Goal: Find specific page/section: Find specific page/section

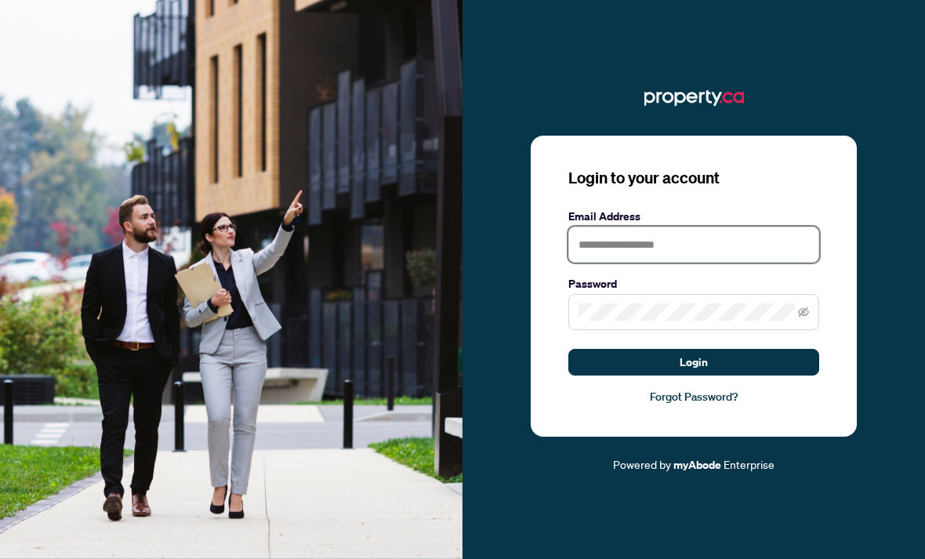
click at [700, 262] on input "text" at bounding box center [693, 244] width 251 height 36
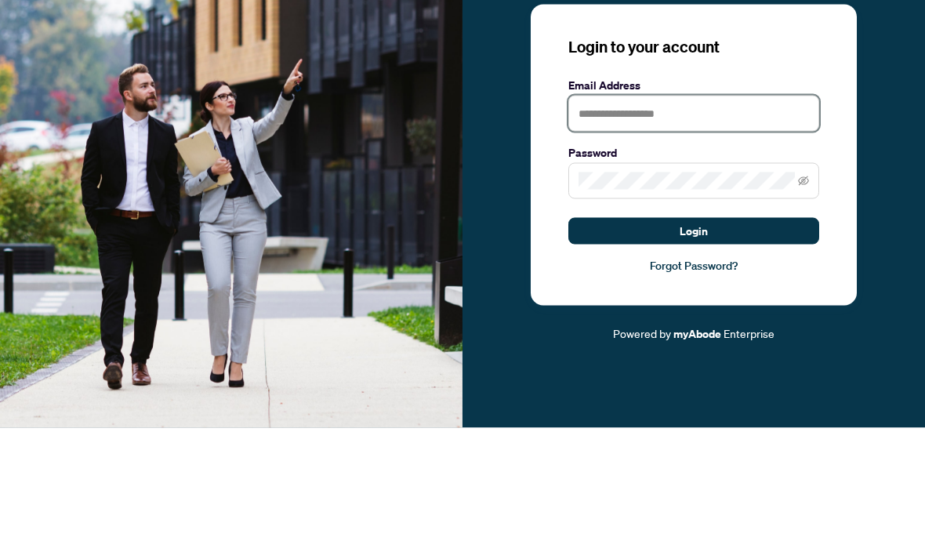
scroll to position [51, 0]
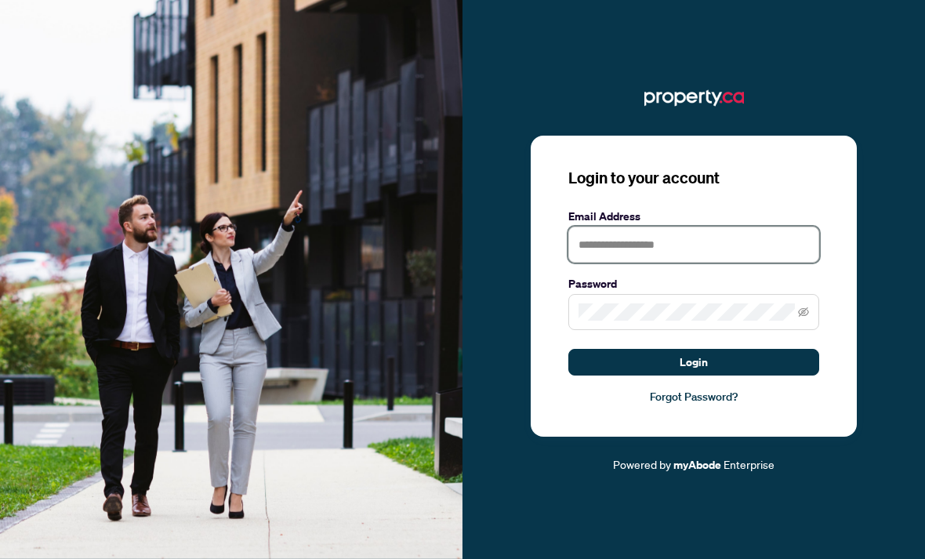
type input "**********"
click at [750, 349] on button "Login" at bounding box center [693, 362] width 251 height 27
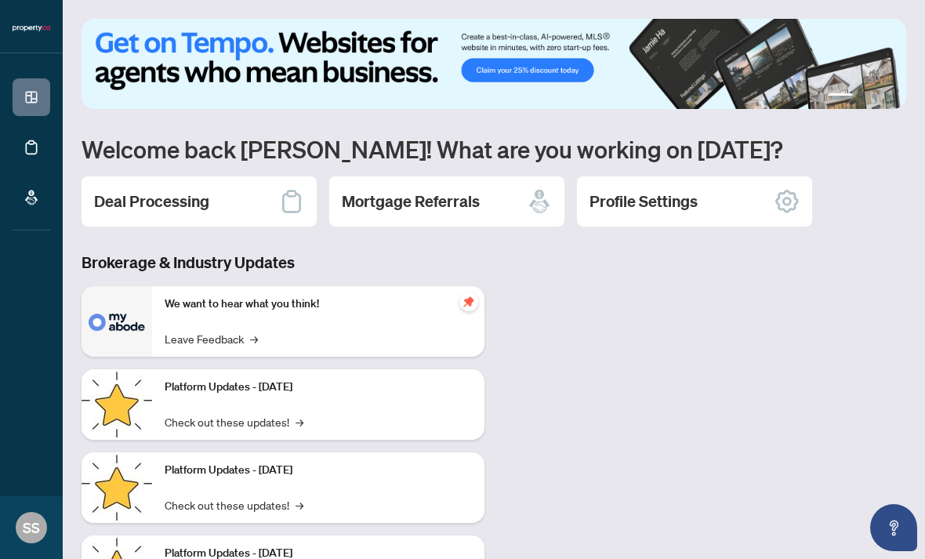
click at [195, 201] on h2 "Deal Processing" at bounding box center [151, 201] width 115 height 22
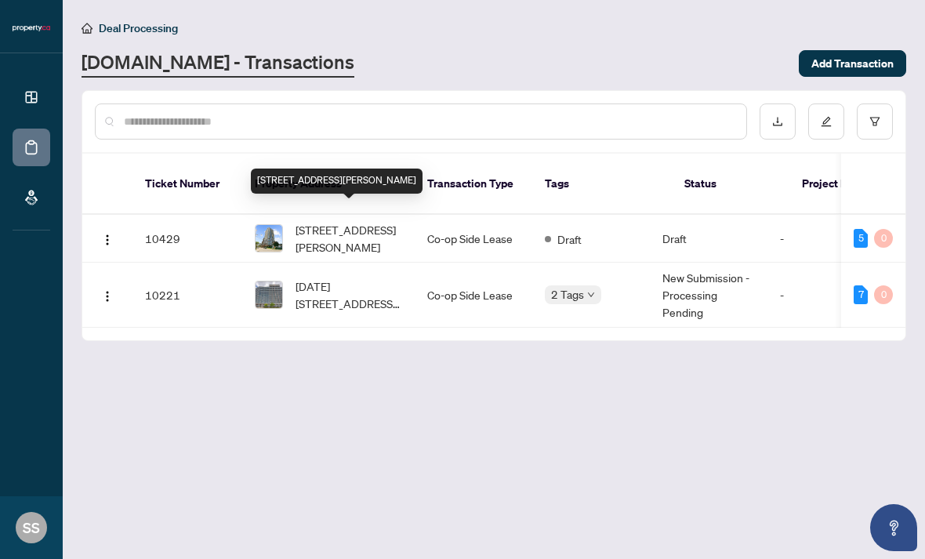
click at [306, 367] on main "Deal Processing [DOMAIN_NAME] - Transactions Add Transaction Ticket Number Prop…" at bounding box center [494, 279] width 862 height 559
click at [147, 227] on td "10429" at bounding box center [187, 239] width 110 height 48
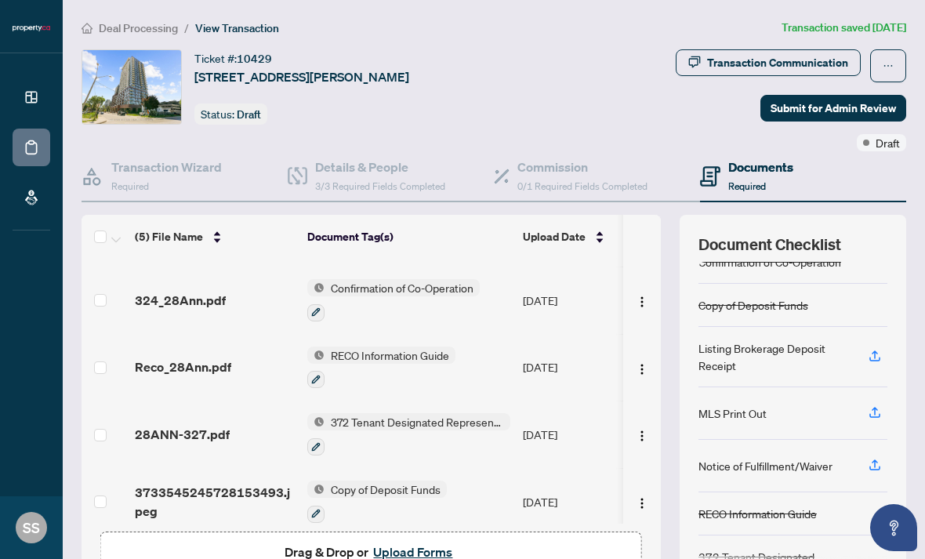
scroll to position [60, 0]
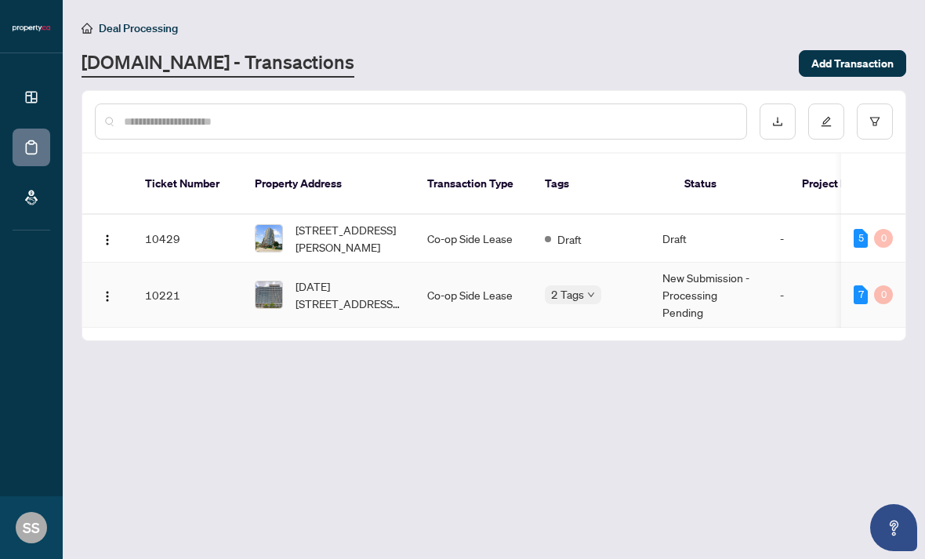
click at [561, 285] on span "2 Tags" at bounding box center [567, 294] width 33 height 18
click at [571, 364] on main "Deal Processing [DOMAIN_NAME] - Transactions Add Transaction Ticket Number Prop…" at bounding box center [494, 279] width 862 height 559
click at [147, 215] on td "10429" at bounding box center [187, 239] width 110 height 48
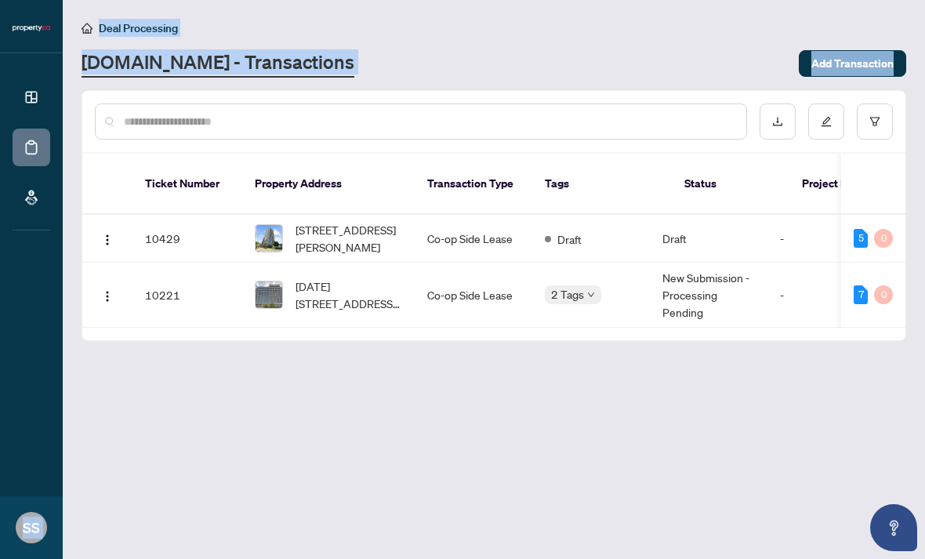
click at [256, 393] on main "Deal Processing [DOMAIN_NAME] - Transactions Add Transaction Ticket Number Prop…" at bounding box center [494, 279] width 862 height 559
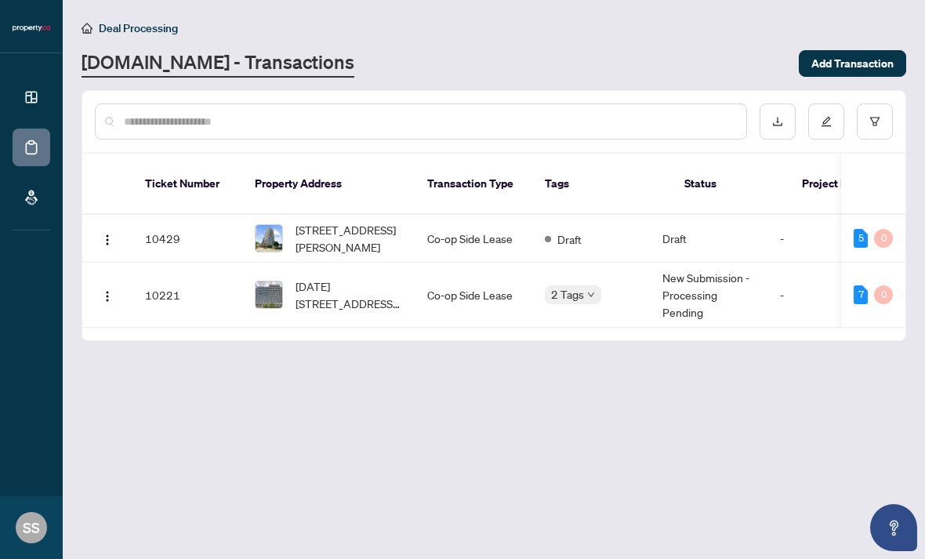
click at [255, 394] on main "Deal Processing [DOMAIN_NAME] - Transactions Add Transaction Ticket Number Prop…" at bounding box center [494, 279] width 862 height 559
click at [784, 301] on main "Deal Processing [DOMAIN_NAME] - Transactions Add Transaction Ticket Number Prop…" at bounding box center [494, 279] width 862 height 559
